Goal: Find specific page/section: Find specific page/section

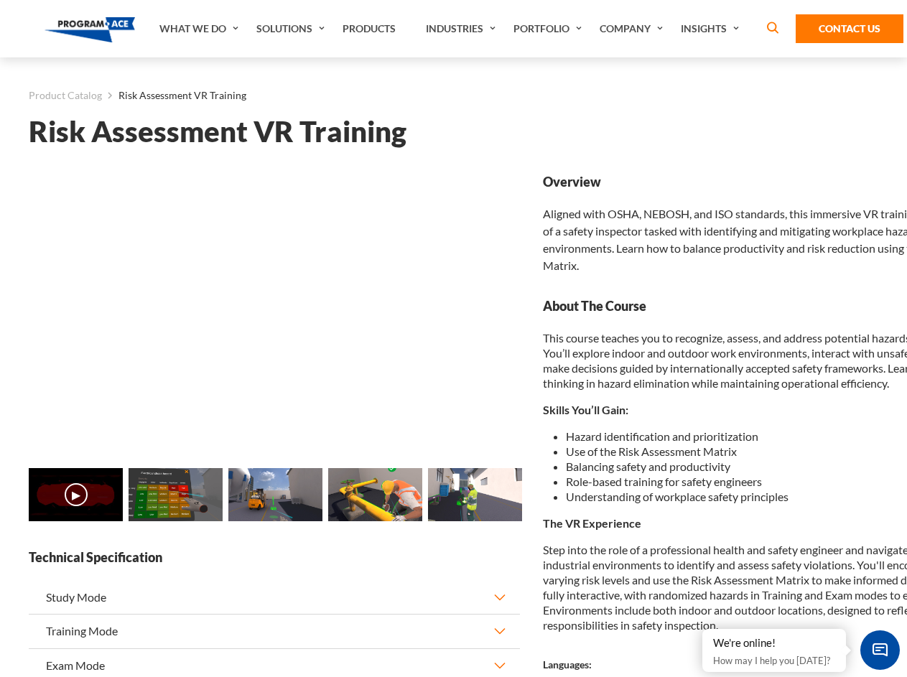
click at [292, 29] on link "Solutions" at bounding box center [292, 28] width 86 height 57
click at [0, 0] on div "AI & Computer Vision Solutions Computer Vision Quality Control AI tools for fas…" at bounding box center [0, 0] width 0 height 0
click at [0, 0] on div "AI & Computer Vision Solutions Virtual Training Solutions Virtual Tour Solution…" at bounding box center [0, 0] width 0 height 0
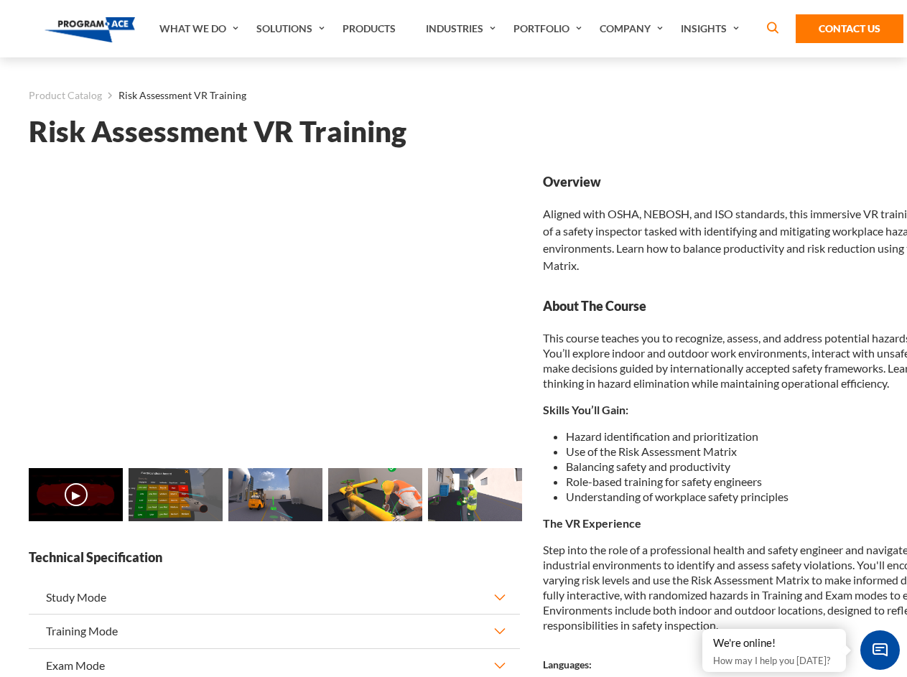
click at [0, 0] on div "AI & Computer Vision Solutions Virtual Training Solutions Virtual Tour Solution…" at bounding box center [0, 0] width 0 height 0
click at [0, 0] on div "AI & Computer Vision Solutions Computer Vision Quality Control AI tools for fas…" at bounding box center [0, 0] width 0 height 0
